Goal: Check status

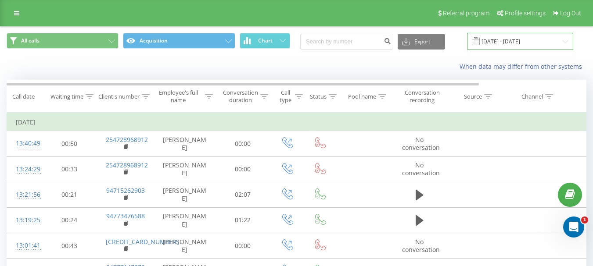
click at [523, 46] on input "22.09.2025 - 22.09.2025" at bounding box center [520, 41] width 106 height 17
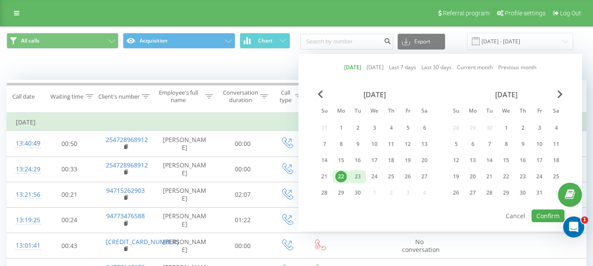
click at [358, 176] on div "23" at bounding box center [357, 176] width 11 height 11
click at [546, 217] on button "Confirm" at bounding box center [547, 216] width 33 height 13
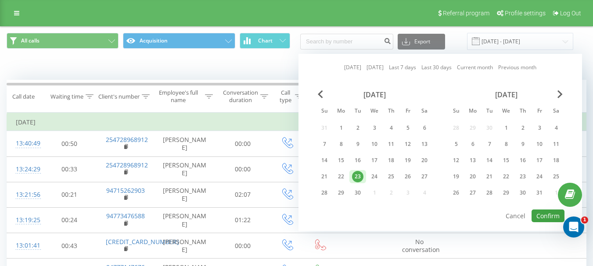
type input "23.09.2025 - 23.09.2025"
